Goal: Transaction & Acquisition: Purchase product/service

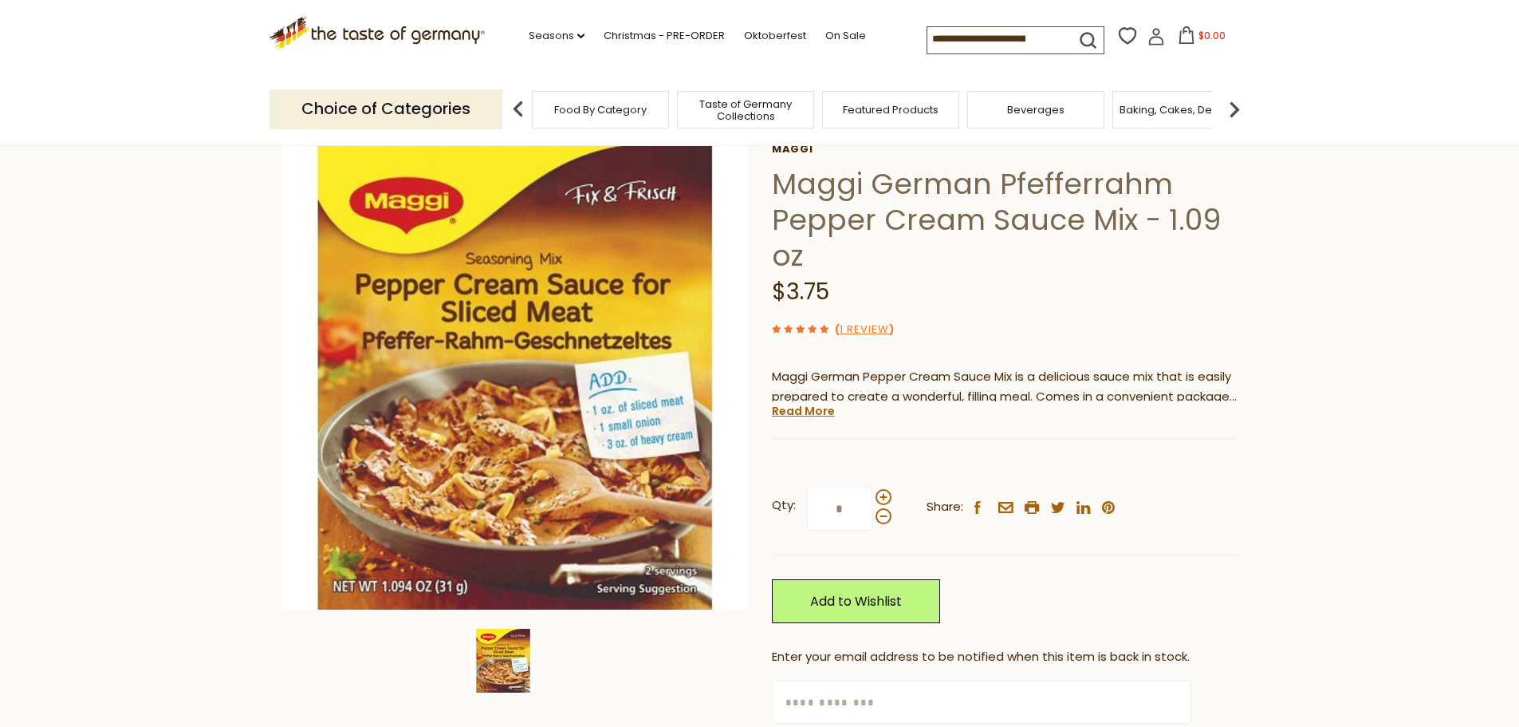
scroll to position [80, 0]
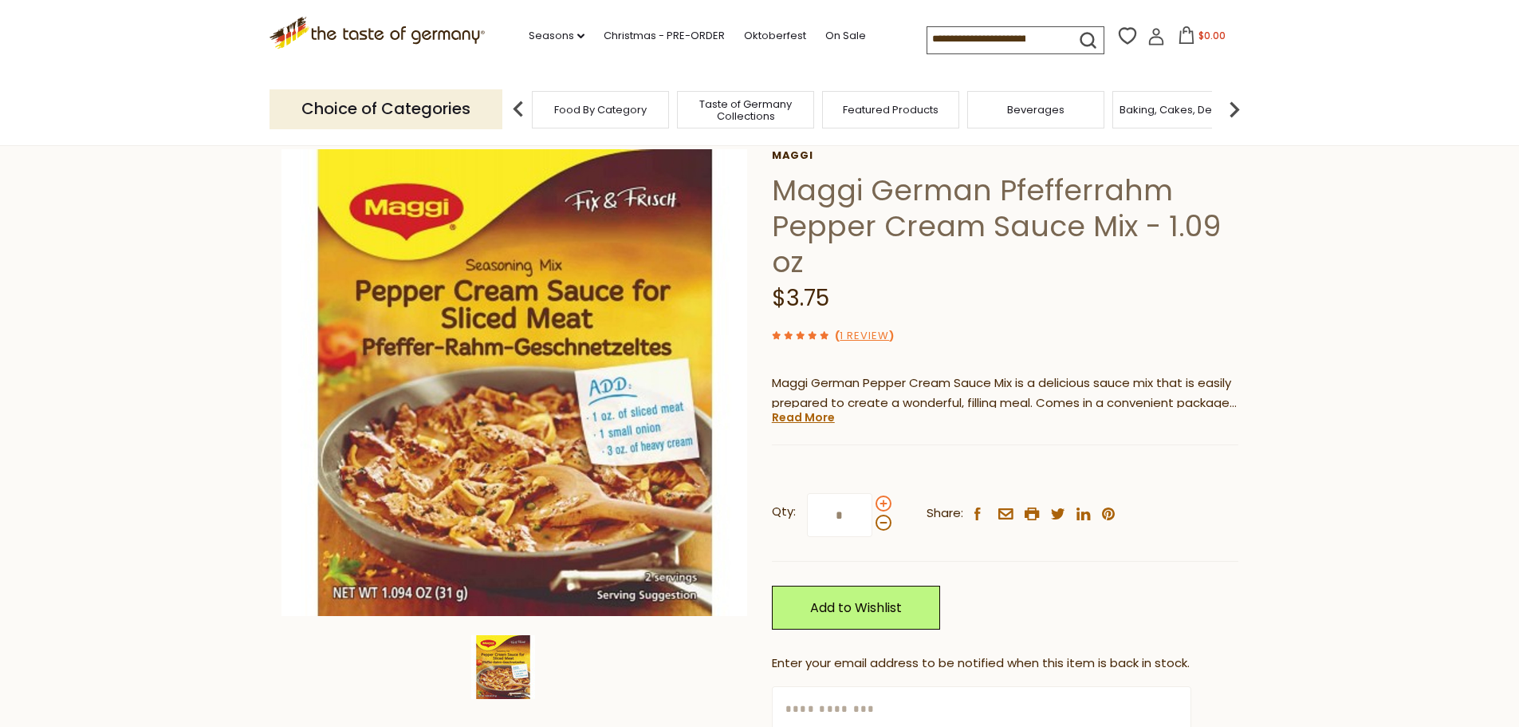
click at [879, 500] on span at bounding box center [884, 503] width 16 height 16
click at [873, 500] on input "*" at bounding box center [839, 515] width 65 height 44
click at [881, 508] on span at bounding box center [884, 503] width 16 height 16
click at [873, 508] on input "*" at bounding box center [839, 515] width 65 height 44
click at [879, 515] on div at bounding box center [884, 512] width 16 height 35
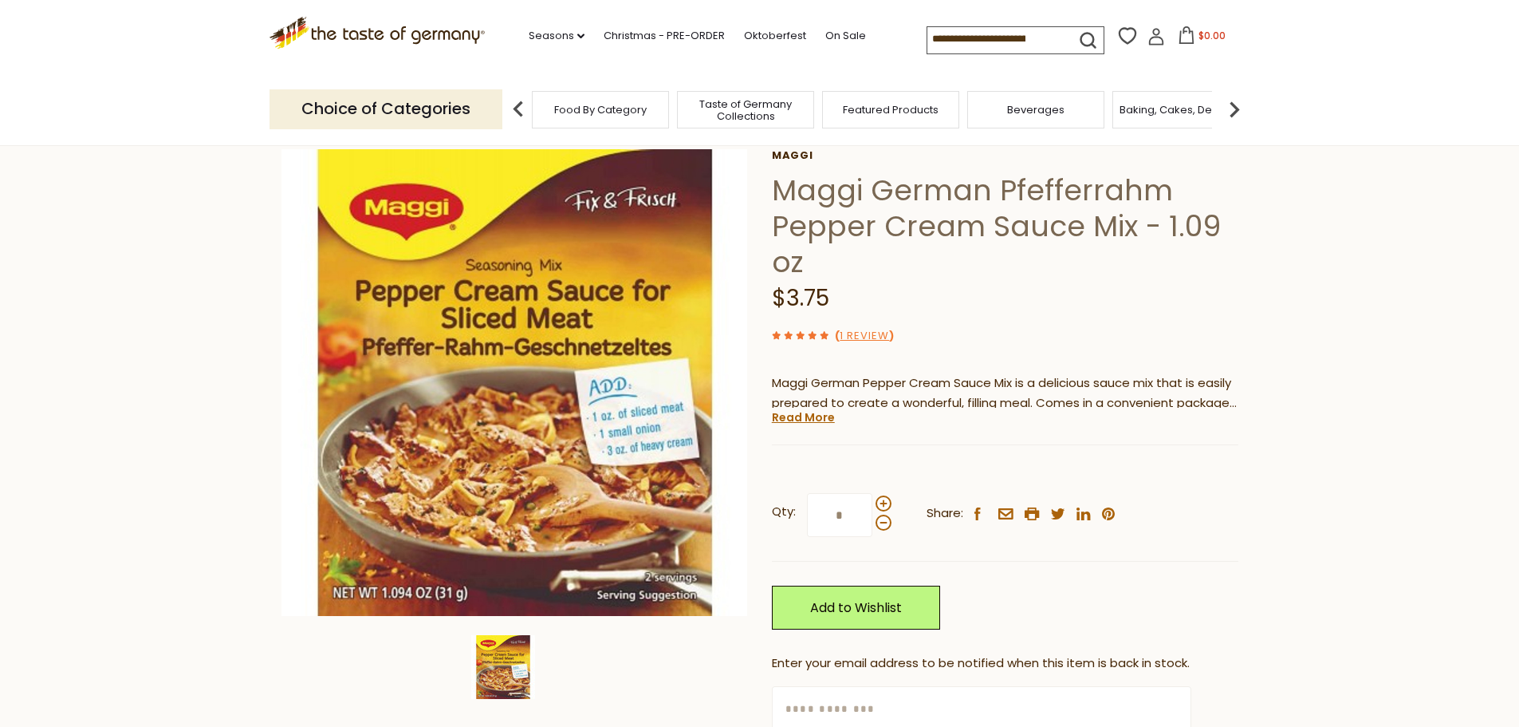
click at [873, 515] on input "*" at bounding box center [839, 515] width 65 height 44
click at [879, 521] on span at bounding box center [884, 522] width 16 height 16
click at [873, 521] on input "*" at bounding box center [839, 515] width 65 height 44
click at [879, 521] on span at bounding box center [884, 522] width 16 height 16
click at [873, 521] on input "*" at bounding box center [839, 515] width 65 height 44
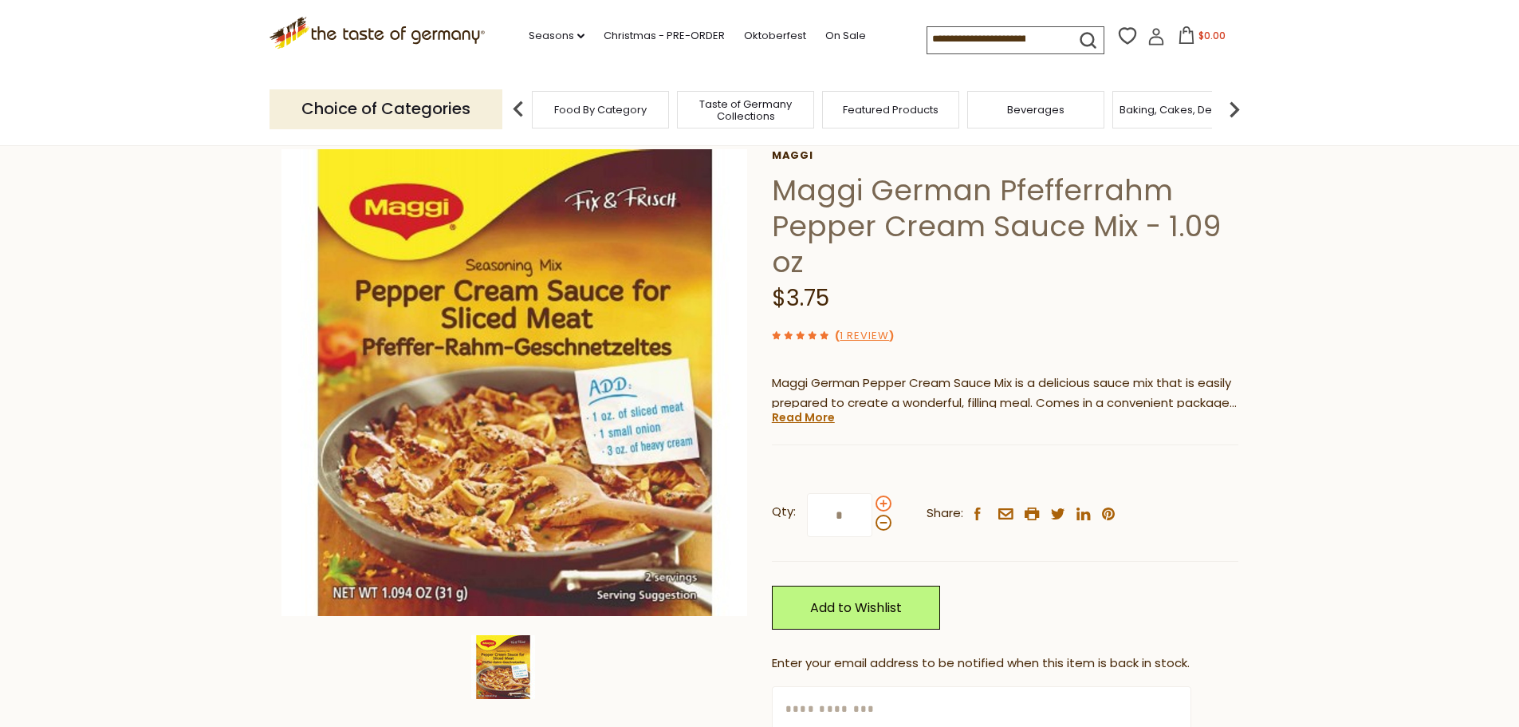
click at [883, 501] on span at bounding box center [884, 503] width 16 height 16
click at [873, 501] on input "*" at bounding box center [839, 515] width 65 height 44
type input "*"
click at [870, 613] on link "Add to Wishlist" at bounding box center [856, 607] width 168 height 44
click at [969, 33] on input at bounding box center [995, 36] width 135 height 22
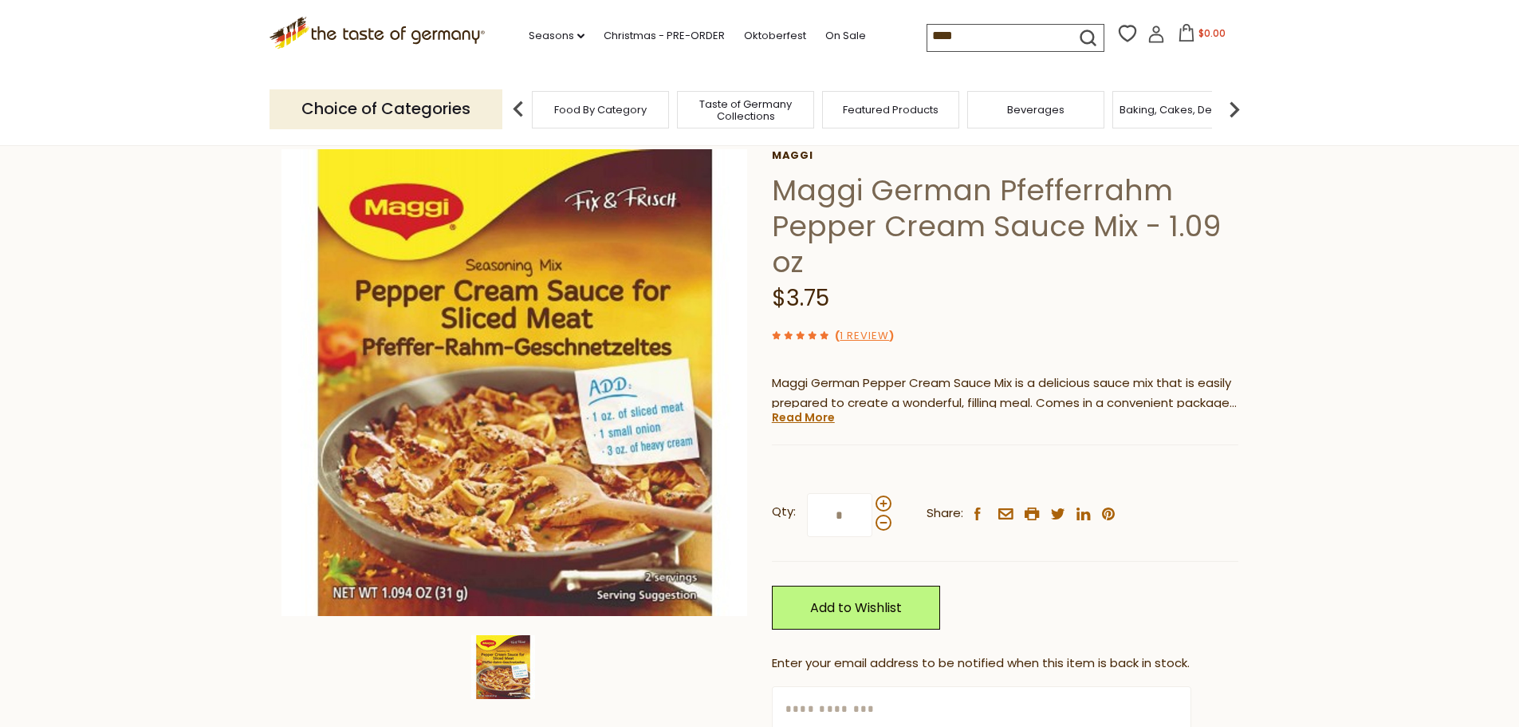
type input "*****"
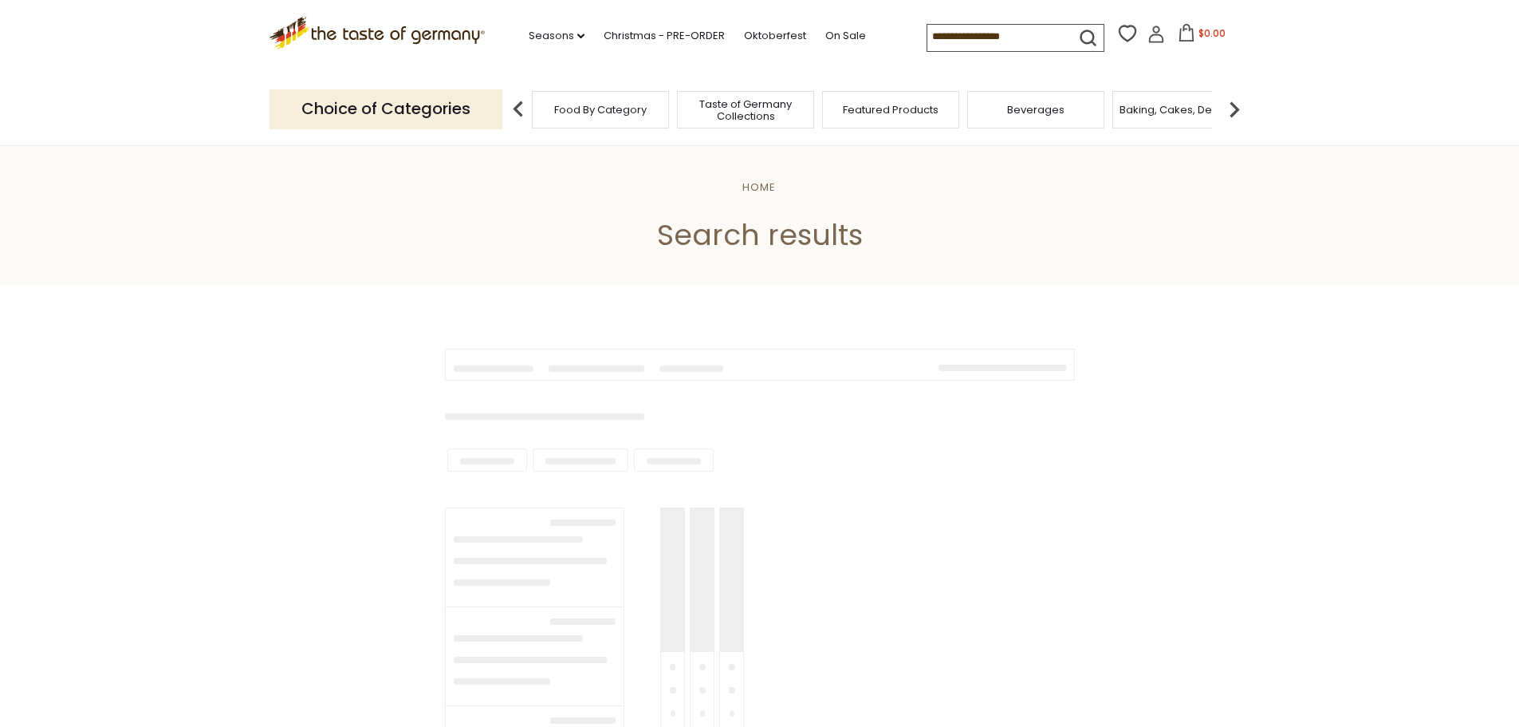
type input "*****"
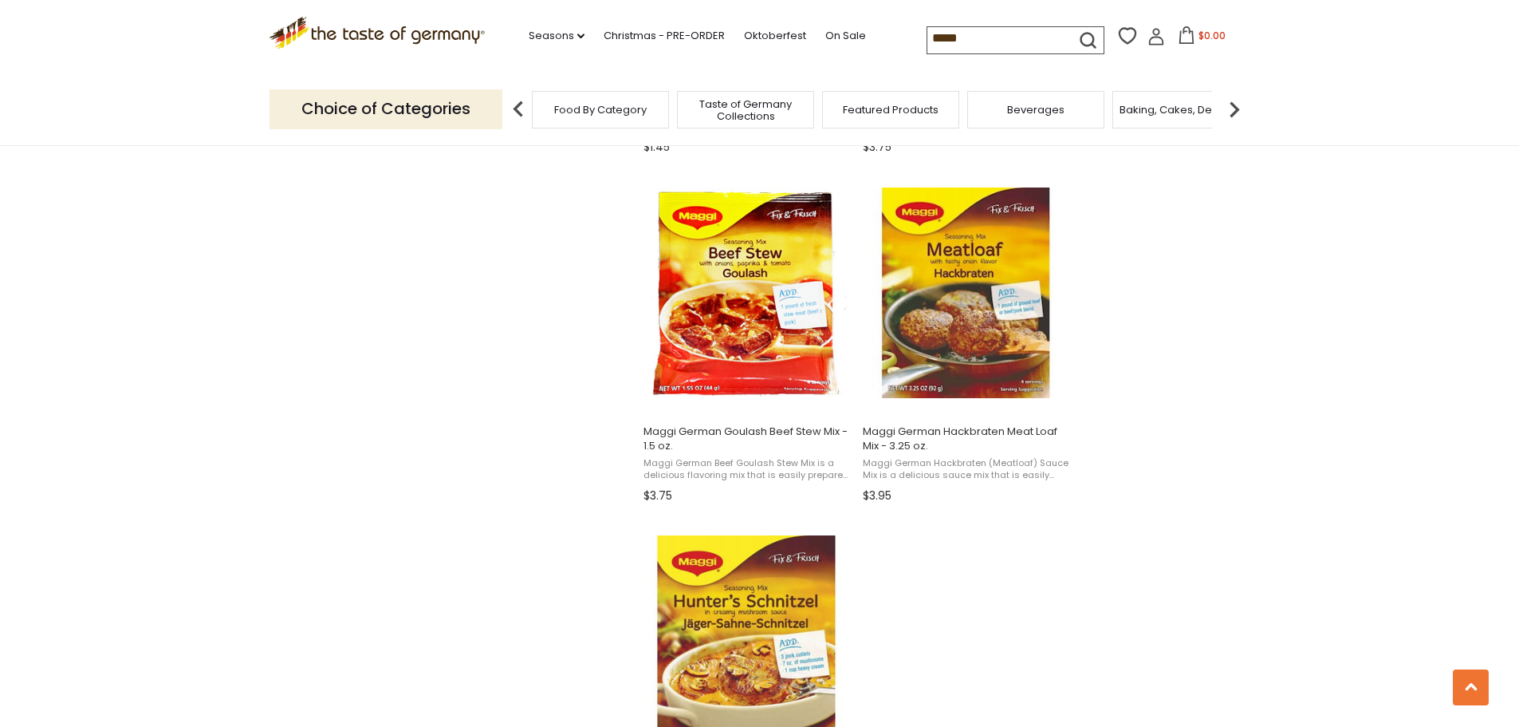
scroll to position [2313, 0]
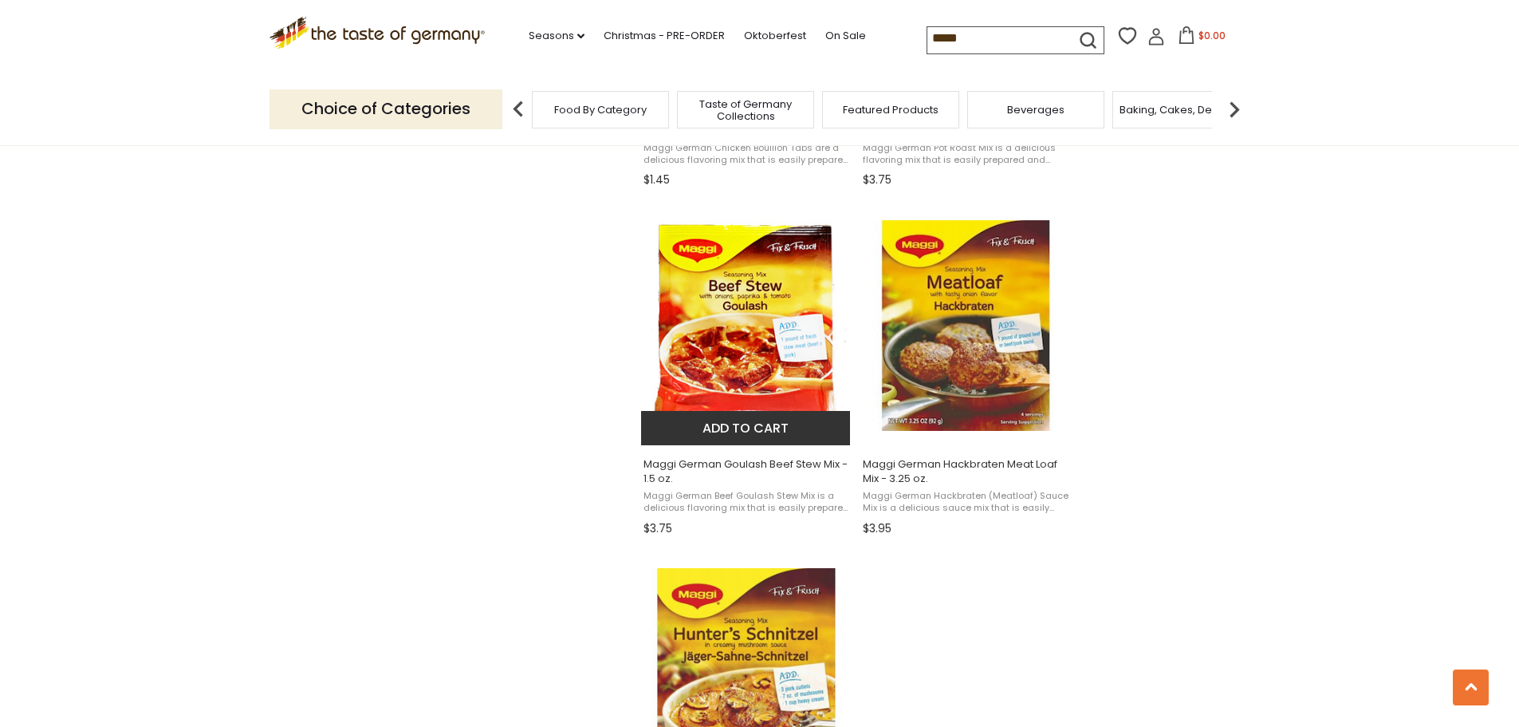
click at [747, 424] on button "Add to cart" at bounding box center [746, 428] width 210 height 34
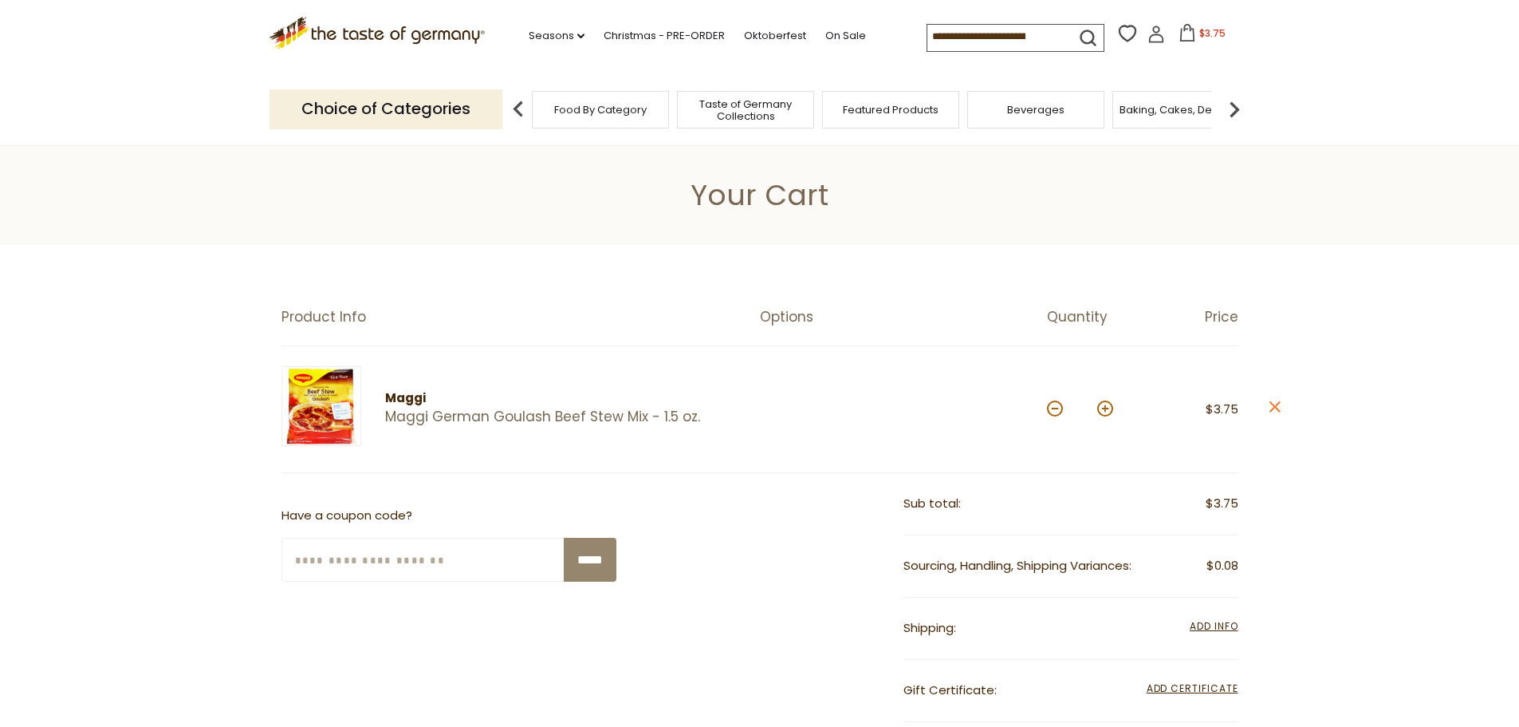
click at [1105, 410] on button at bounding box center [1105, 408] width 16 height 16
type input "*"
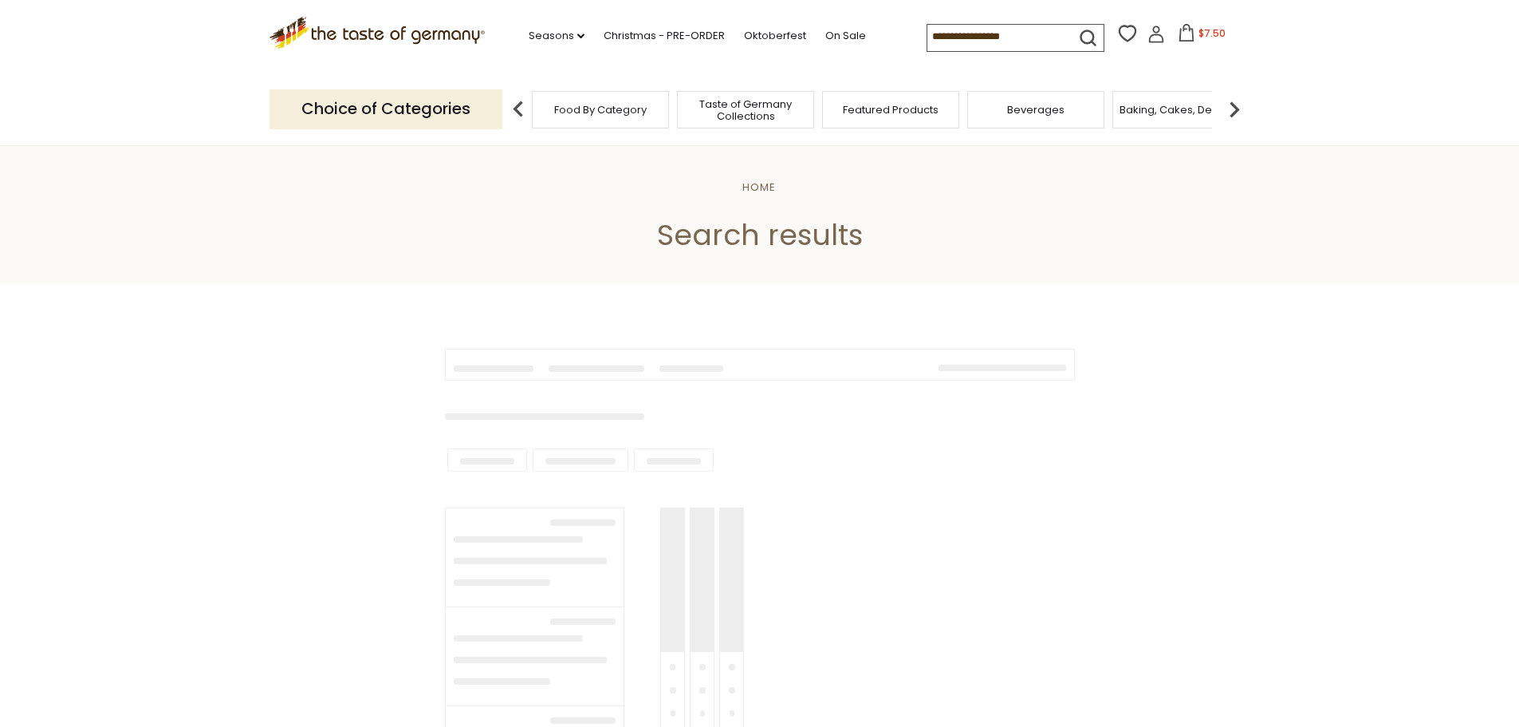
type input "*****"
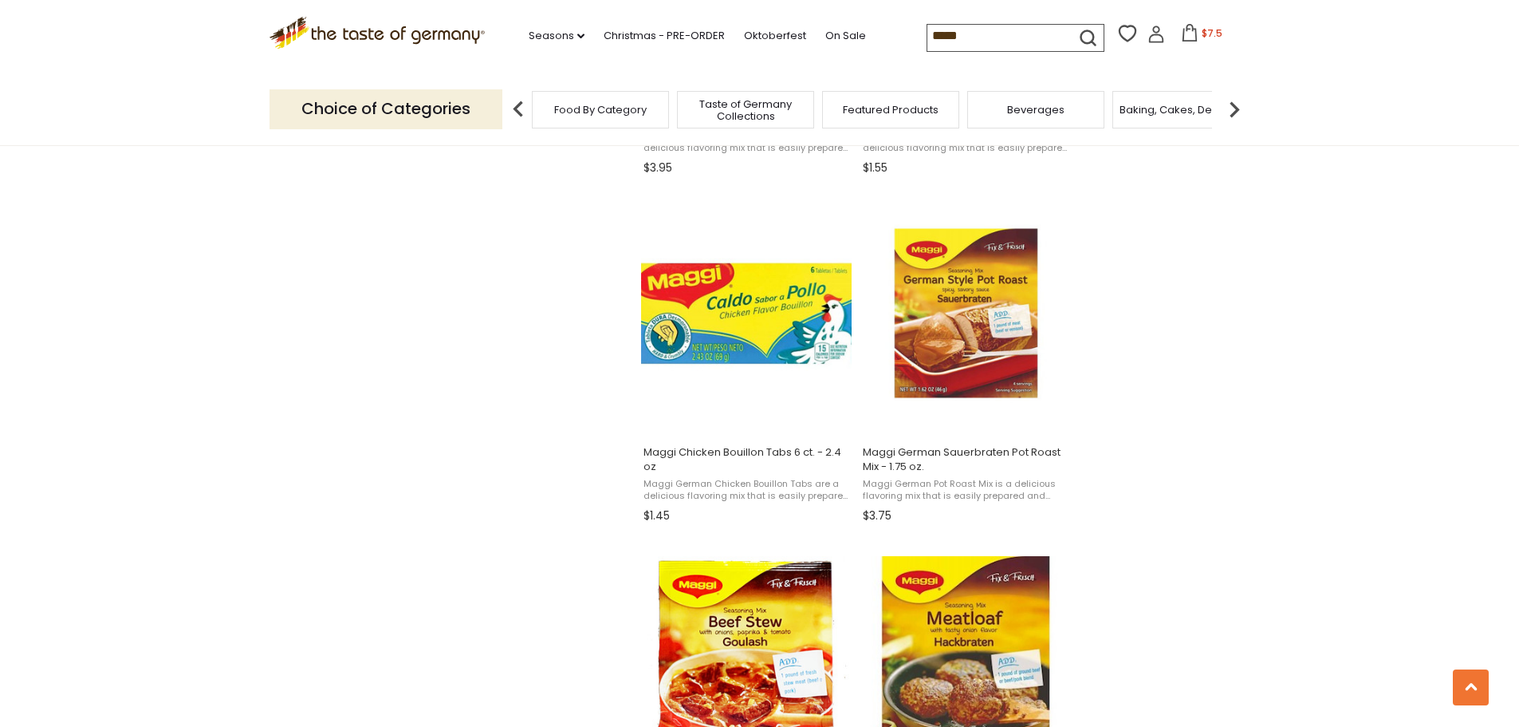
scroll to position [1974, 0]
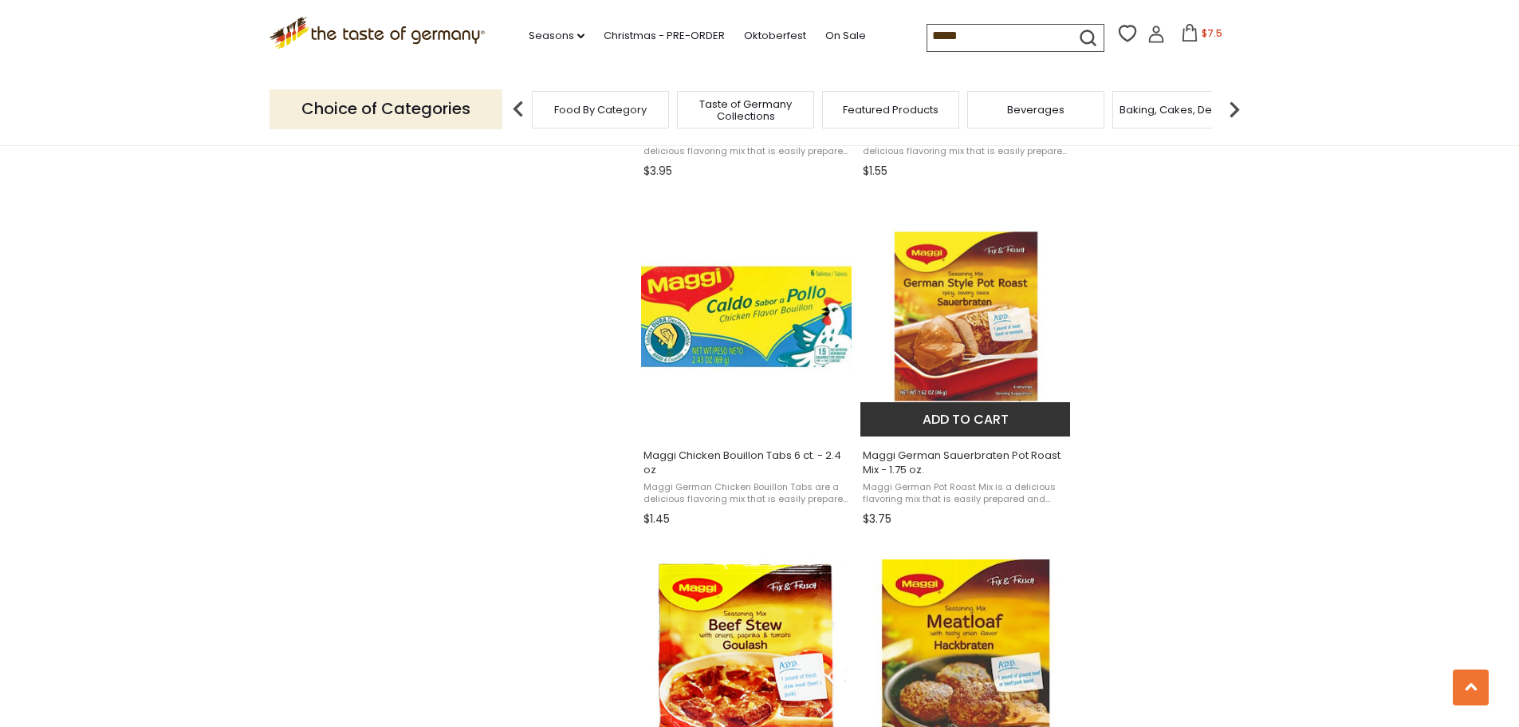
click at [948, 424] on button "Add to cart" at bounding box center [966, 419] width 210 height 34
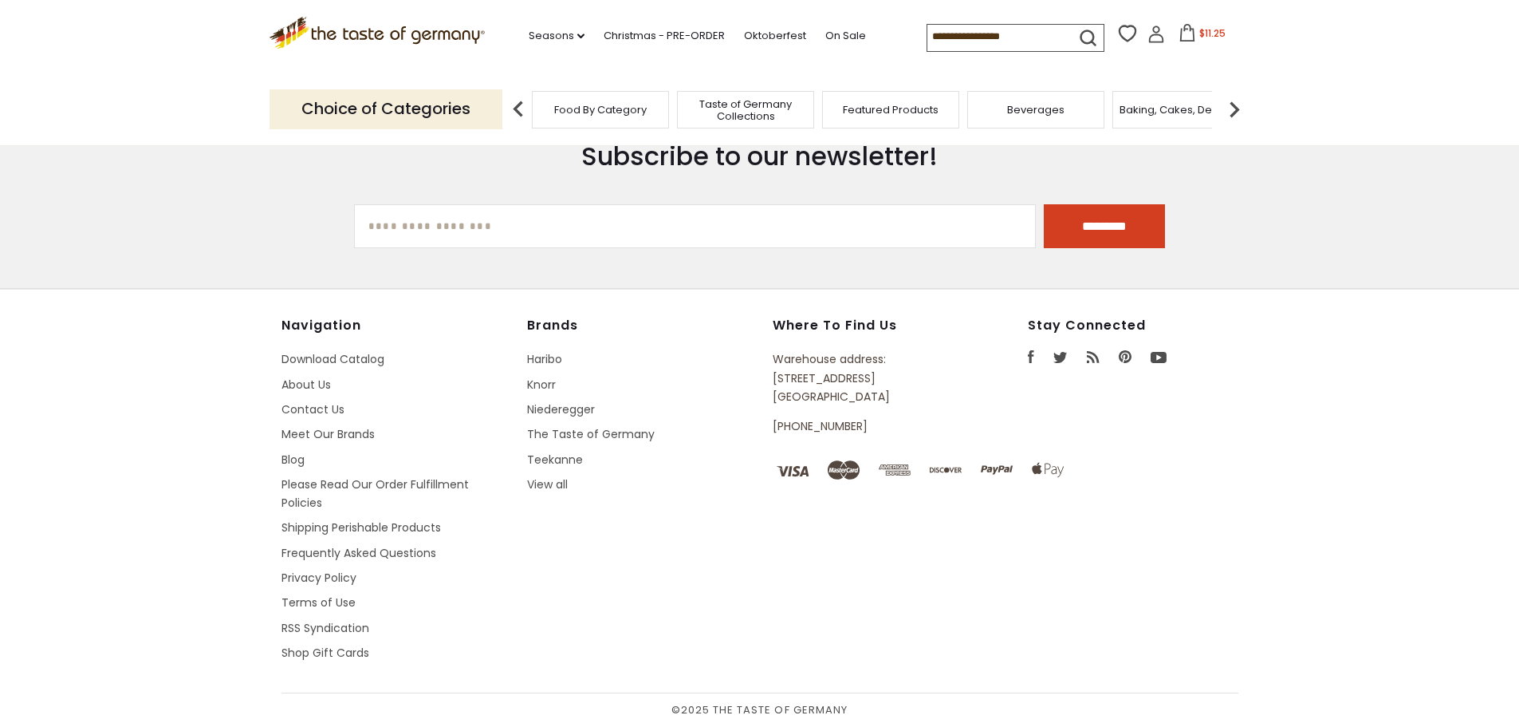
type input "*****"
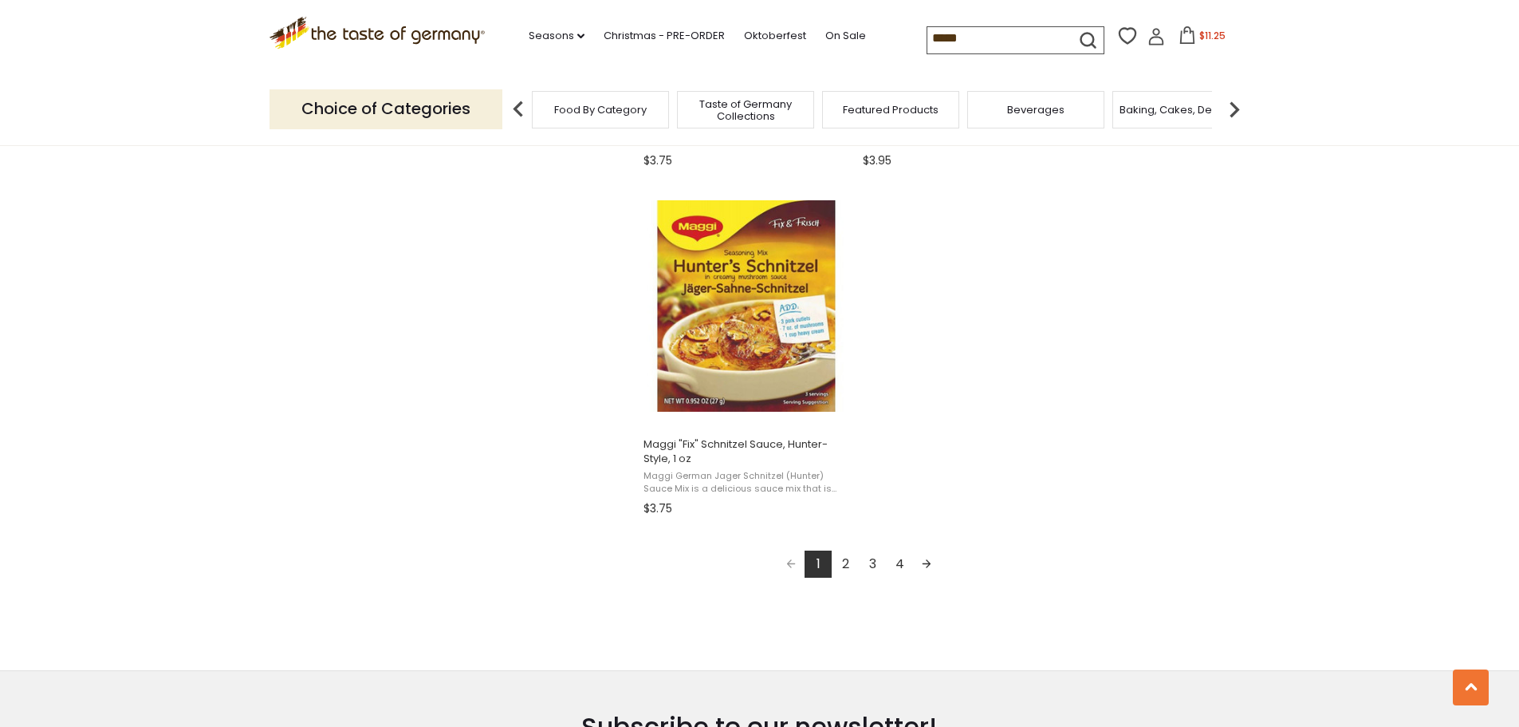
scroll to position [2692, 0]
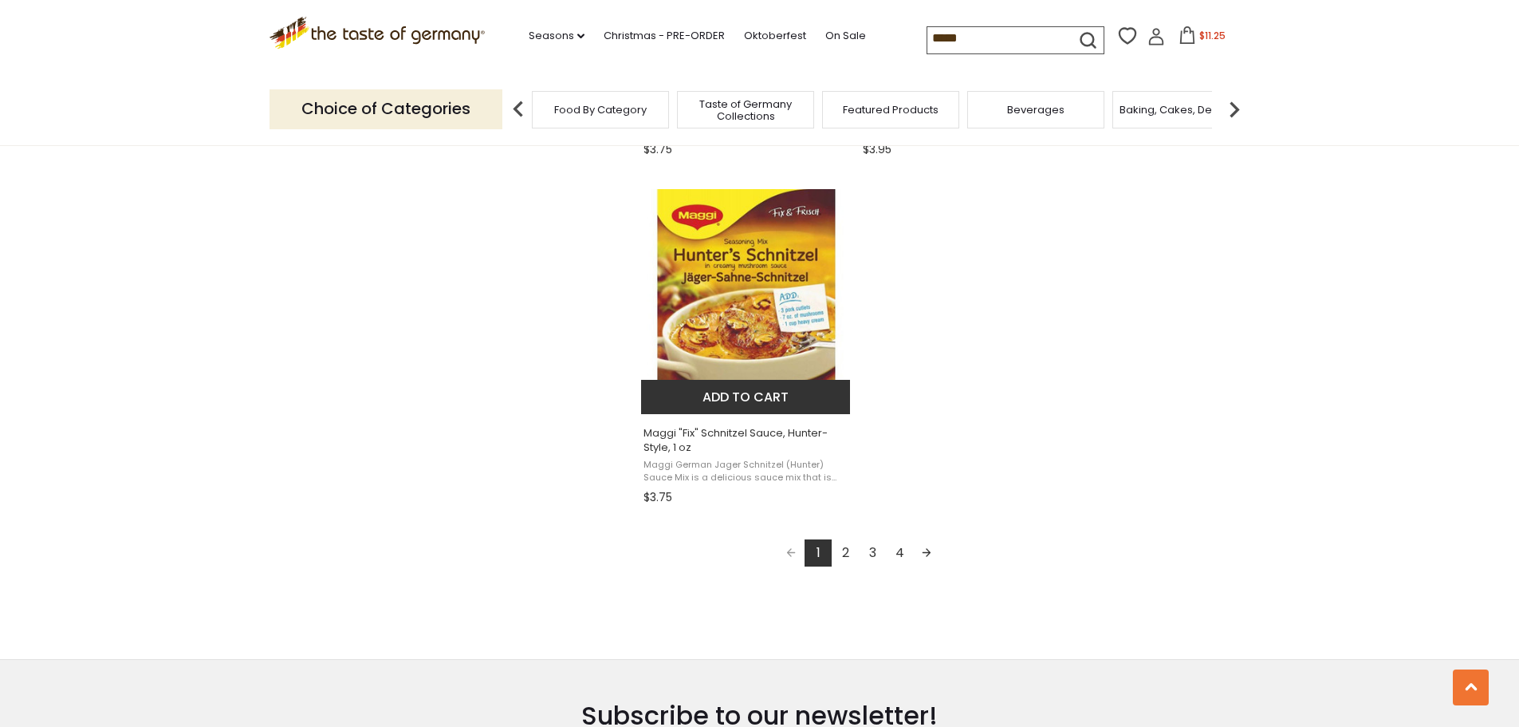
click at [731, 396] on button "Add to cart" at bounding box center [746, 397] width 210 height 34
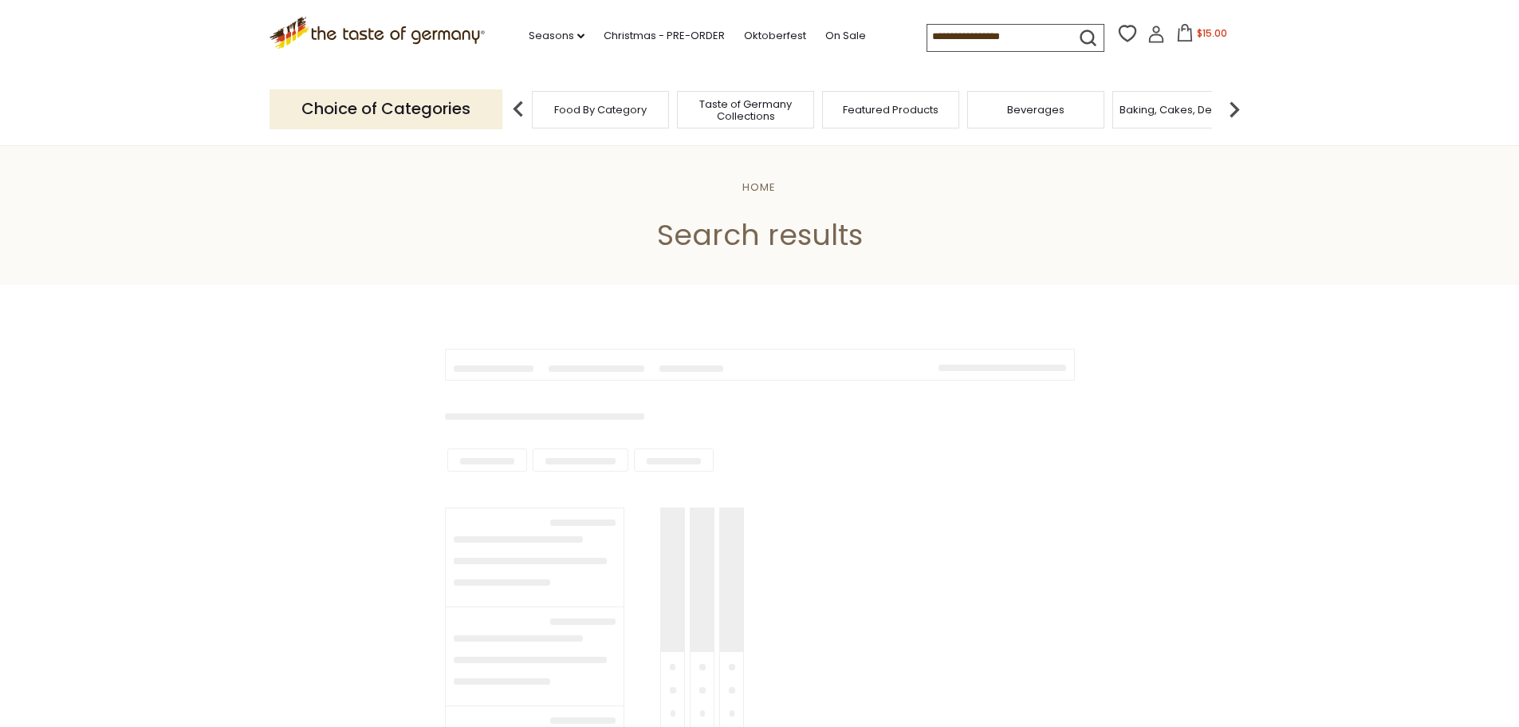
type input "*****"
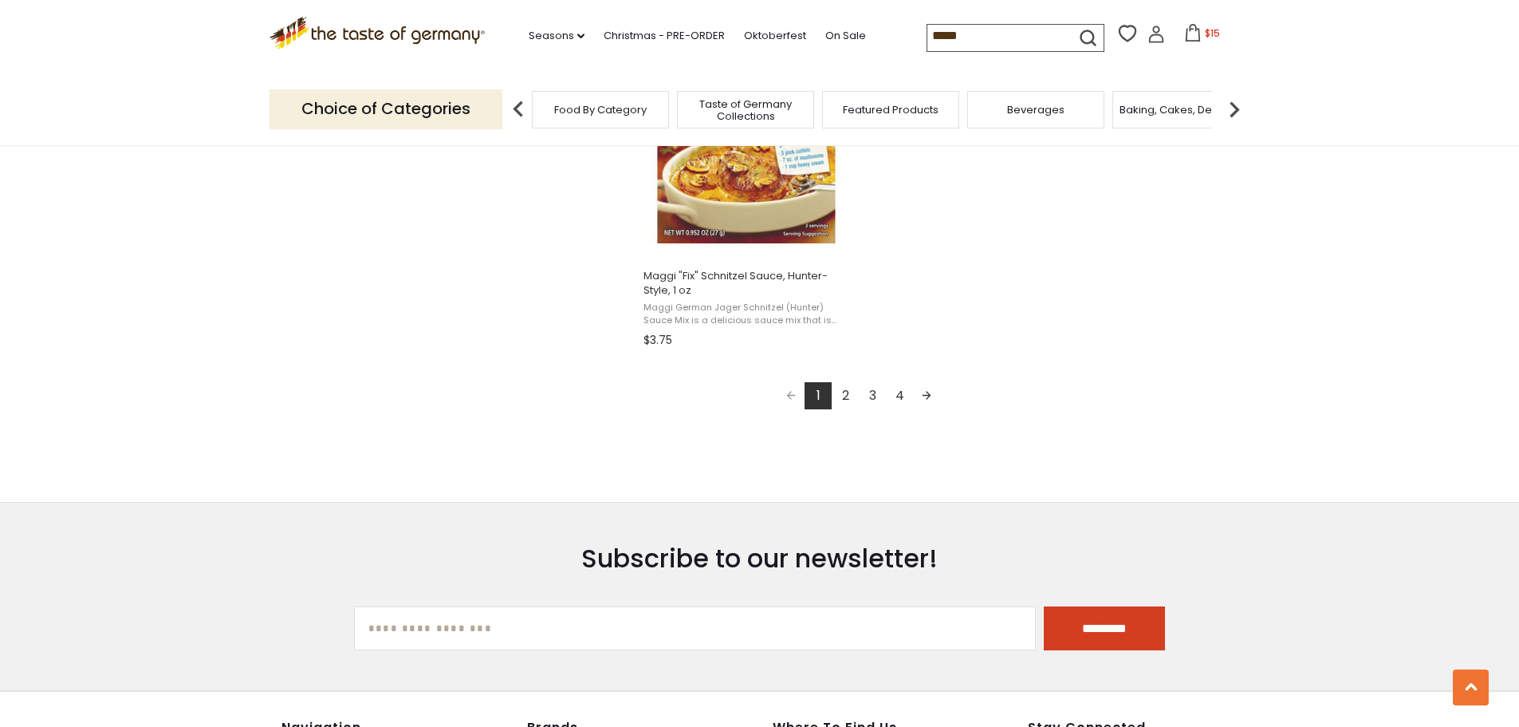
click at [844, 386] on link "2" at bounding box center [845, 395] width 27 height 27
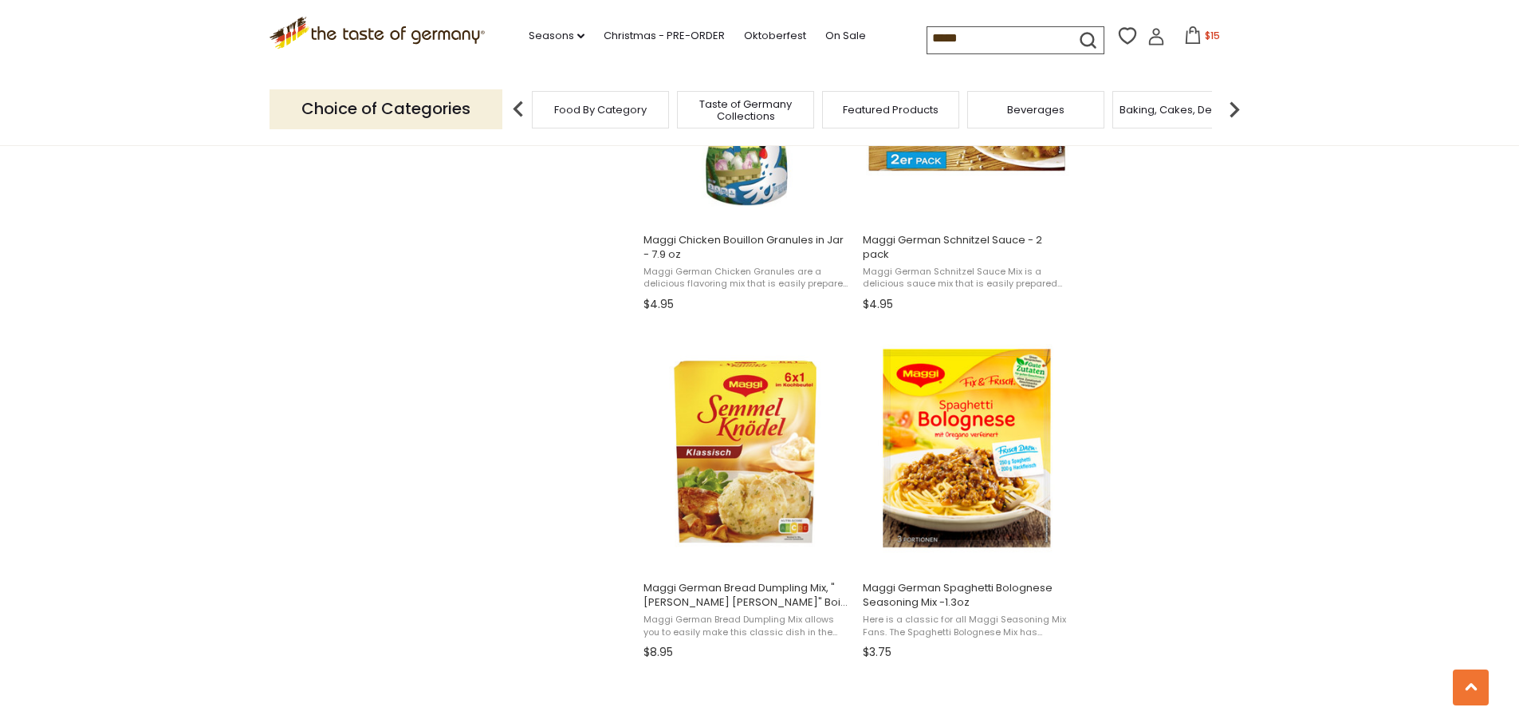
scroll to position [1515, 0]
